Goal: Information Seeking & Learning: Check status

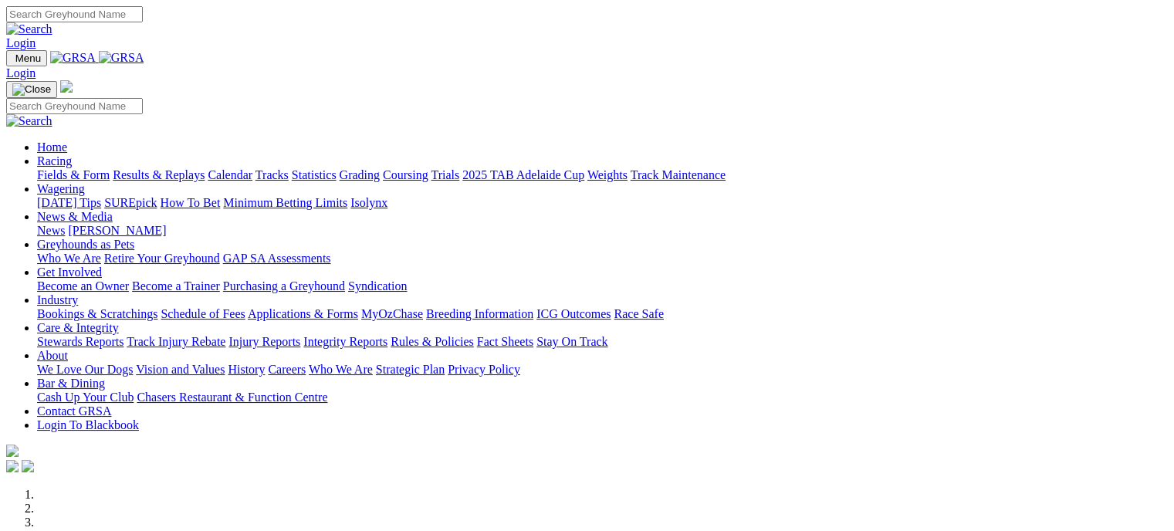
click at [205, 168] on link "Results & Replays" at bounding box center [159, 174] width 92 height 13
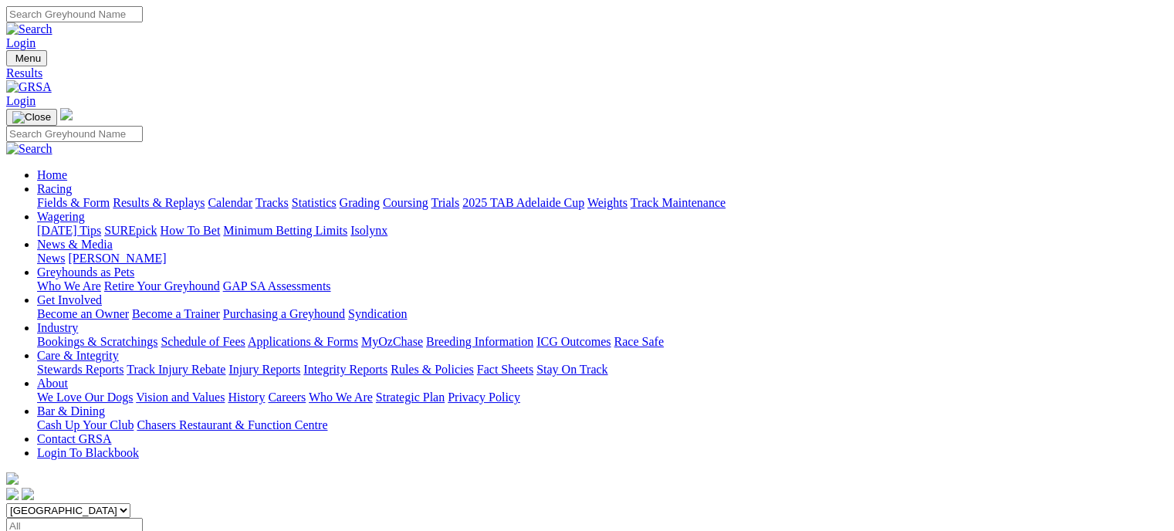
click at [130, 503] on select "South Australia New South Wales Northern Territory Queensland Tasmania Victoria…" at bounding box center [68, 510] width 124 height 15
select select "WA"
click at [103, 503] on select "South Australia New South Wales Northern Territory Queensland Tasmania Victoria…" at bounding box center [68, 510] width 124 height 15
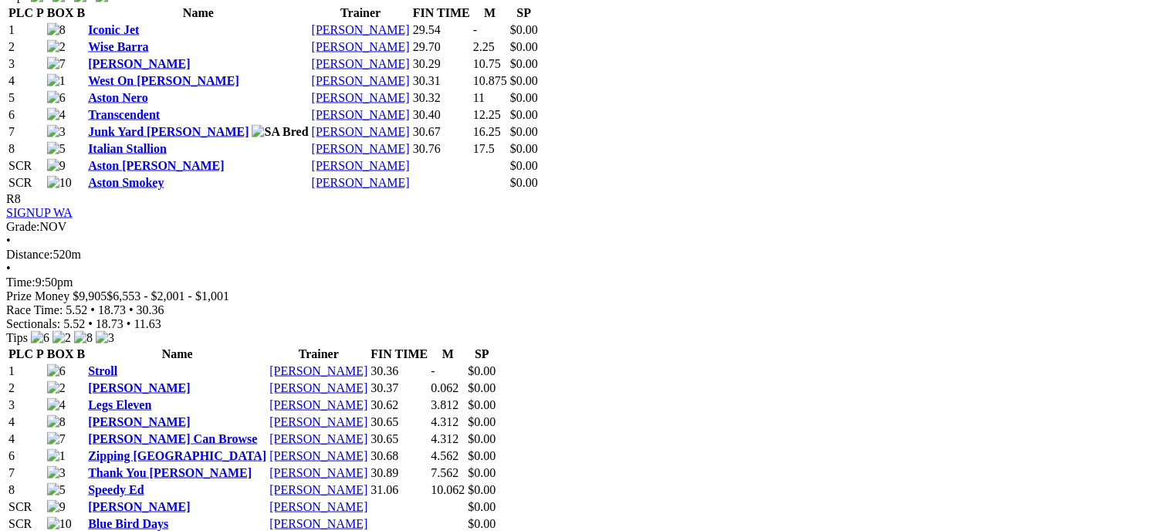
scroll to position [3320, 0]
